Goal: Information Seeking & Learning: Learn about a topic

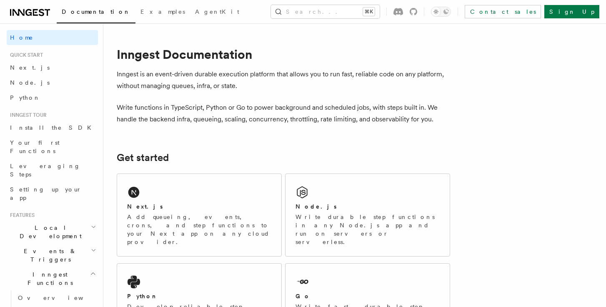
scroll to position [49, 0]
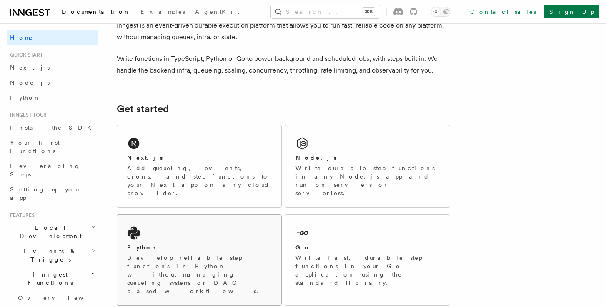
click at [227, 215] on div "Python Develop reliable step functions in Python without managing queueing syst…" at bounding box center [199, 260] width 164 height 90
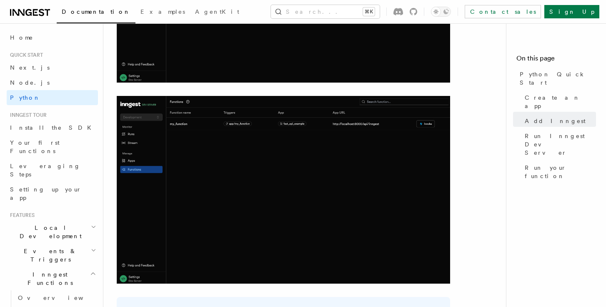
scroll to position [1802, 0]
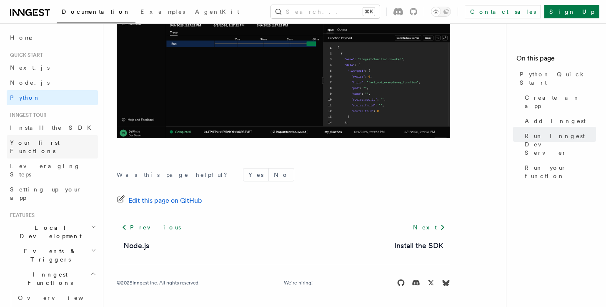
click at [67, 146] on link "Your first Functions" at bounding box center [52, 146] width 91 height 23
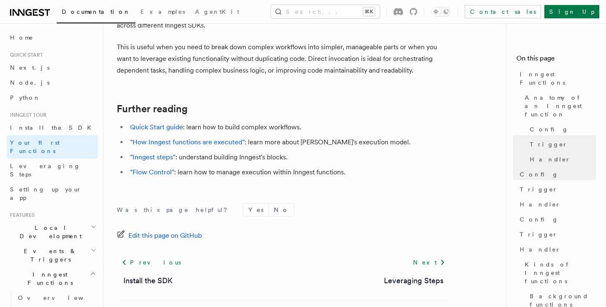
scroll to position [1739, 0]
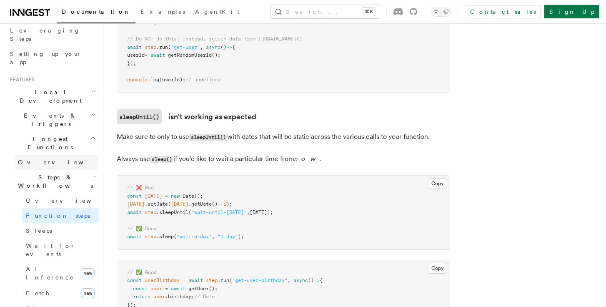
scroll to position [135, 0]
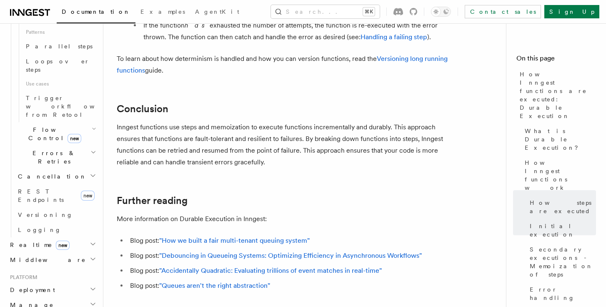
scroll to position [479, 0]
click at [51, 298] on h2 "Manage" at bounding box center [52, 305] width 91 height 15
click at [51, 283] on h2 "Deployment" at bounding box center [52, 290] width 91 height 15
click at [52, 298] on link "Overview" at bounding box center [56, 305] width 83 height 15
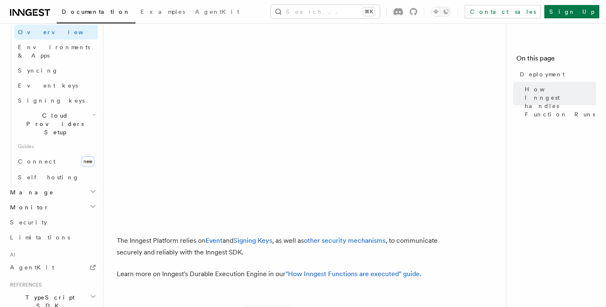
scroll to position [318, 0]
